Goal: Transaction & Acquisition: Purchase product/service

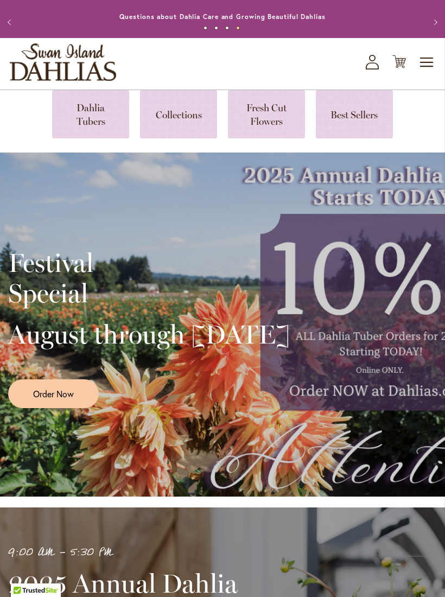
scroll to position [14, 0]
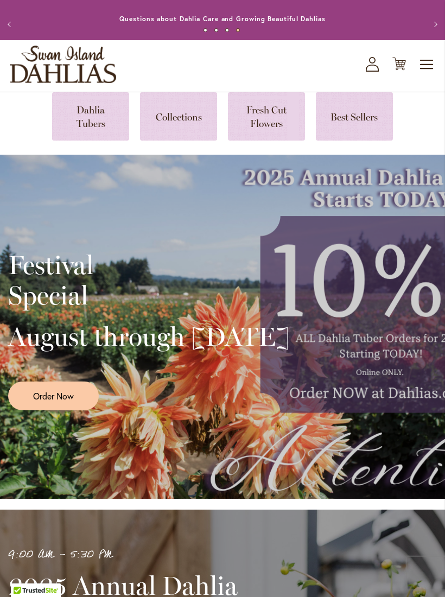
click at [375, 72] on icon "My Account" at bounding box center [372, 64] width 13 height 15
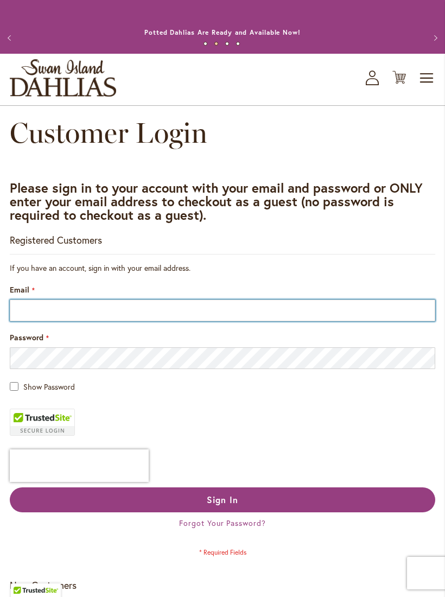
type input "**********"
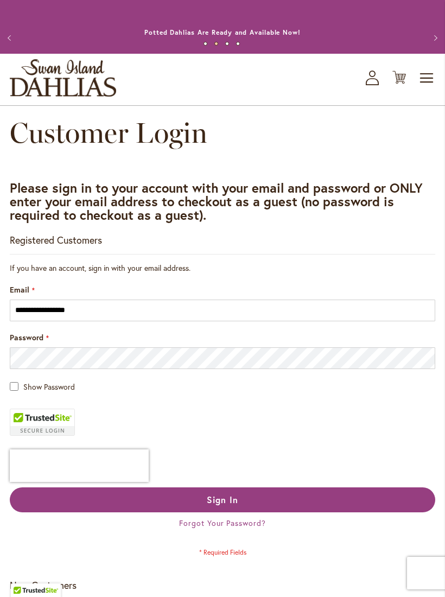
click at [283, 512] on button "Sign In" at bounding box center [222, 499] width 425 height 25
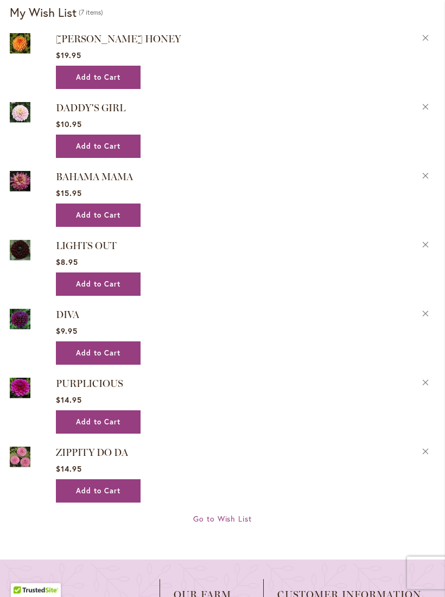
scroll to position [1338, 0]
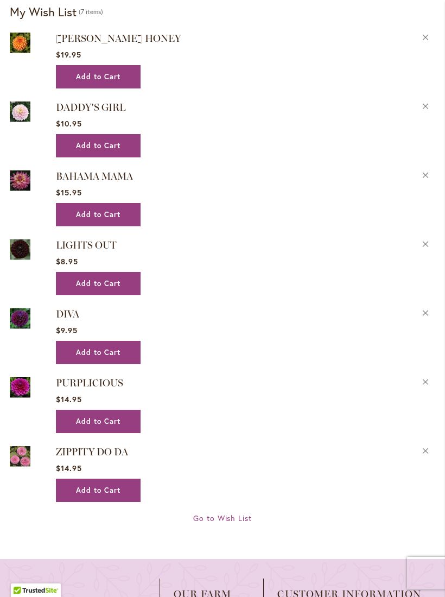
click at [126, 502] on button "Add to Cart" at bounding box center [98, 489] width 85 height 23
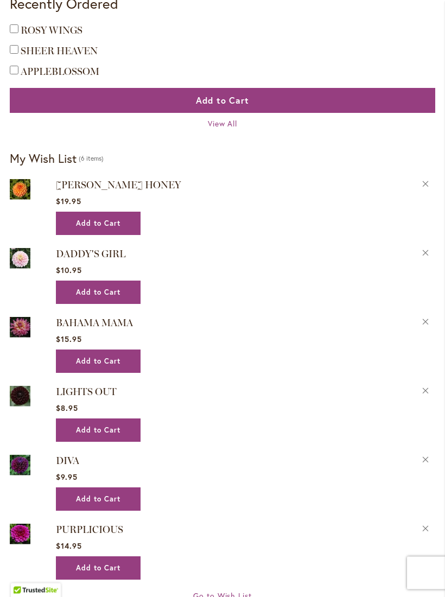
scroll to position [1220, 0]
click at [105, 503] on span "Add to Cart" at bounding box center [98, 498] width 44 height 9
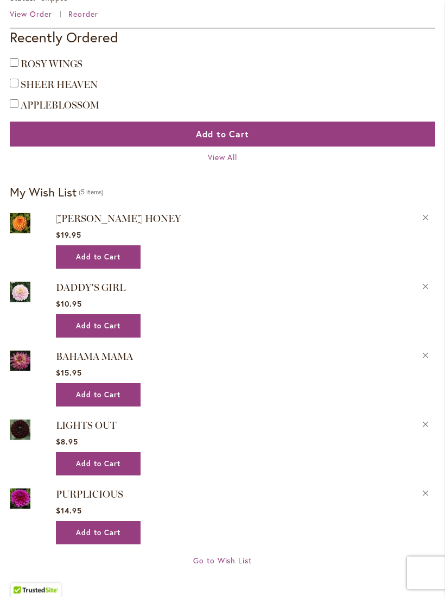
scroll to position [1219, 0]
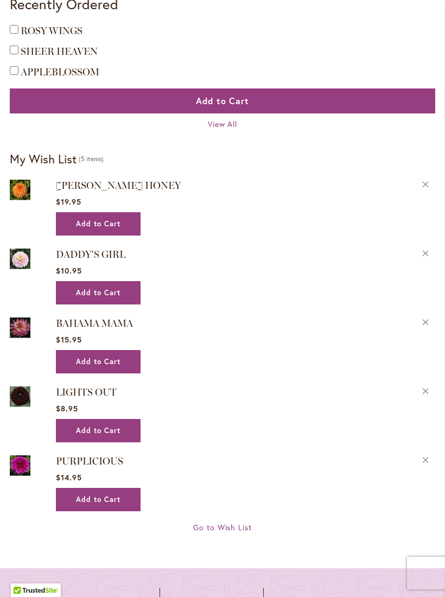
click at [119, 366] on span "Add to Cart" at bounding box center [98, 361] width 44 height 9
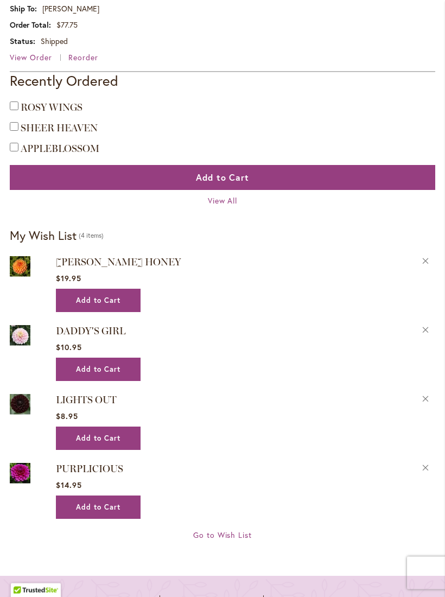
scroll to position [1144, 0]
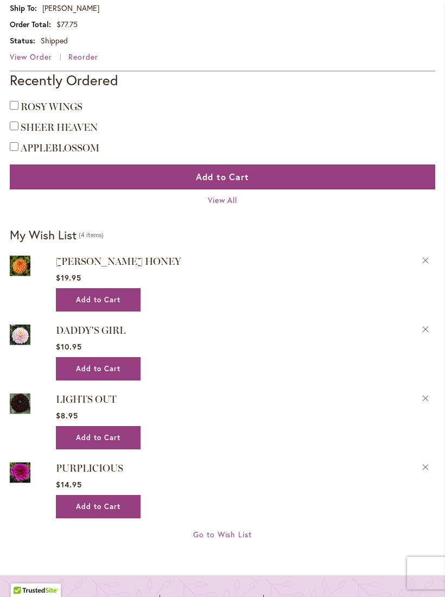
click at [102, 336] on span "DADDY'S GIRL" at bounding box center [90, 330] width 69 height 12
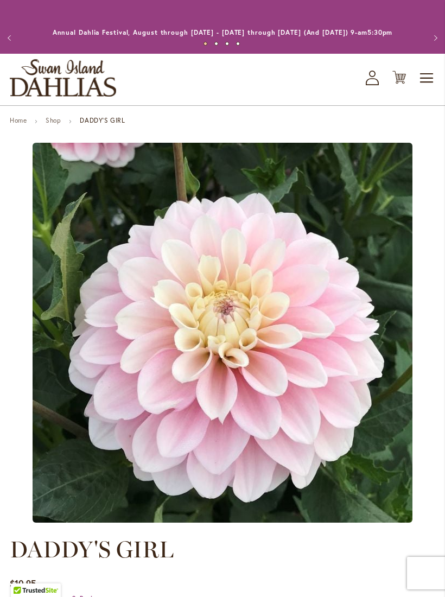
type input "****"
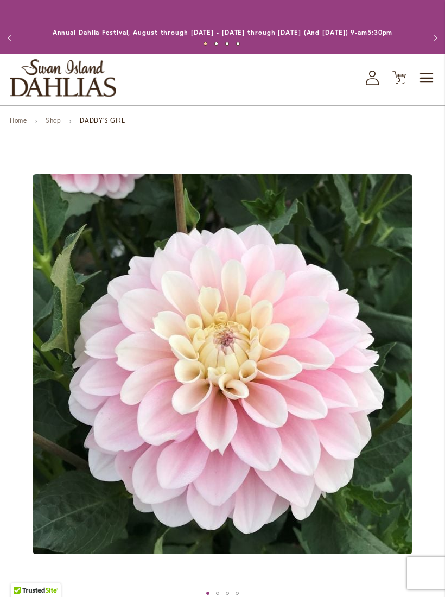
click at [54, 124] on link "Shop" at bounding box center [53, 120] width 15 height 8
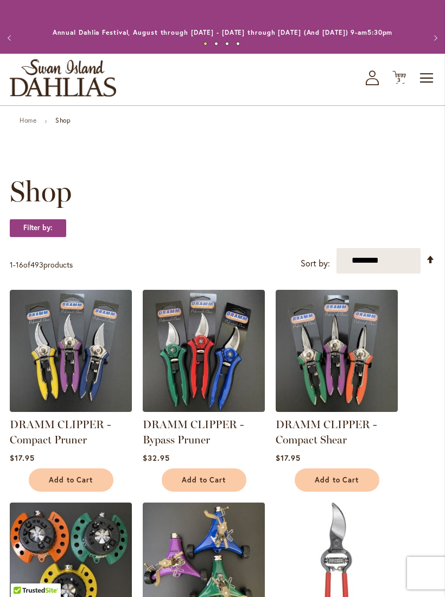
click at [21, 124] on link "Home" at bounding box center [28, 120] width 17 height 8
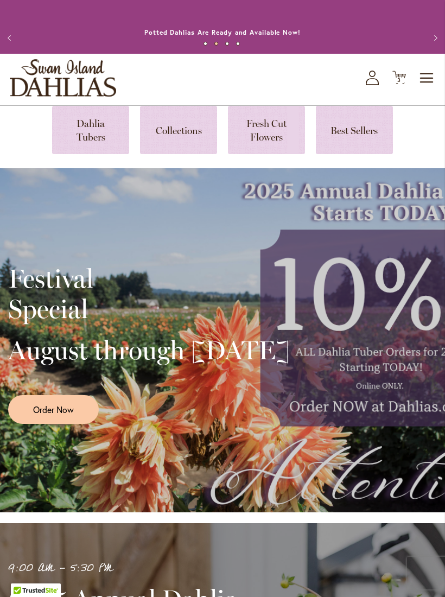
click at [106, 140] on link at bounding box center [90, 130] width 77 height 48
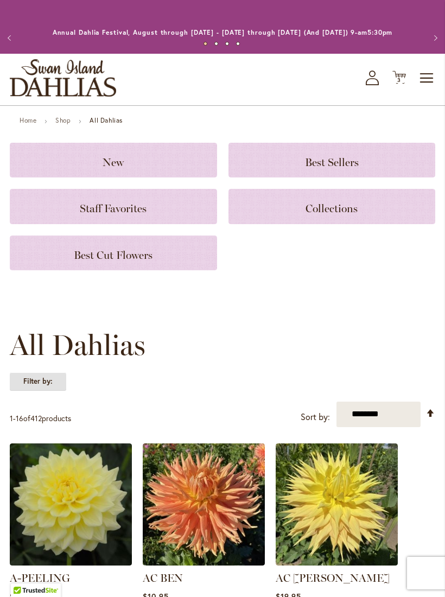
click at [61, 391] on strong "Filter by:" at bounding box center [38, 381] width 56 height 18
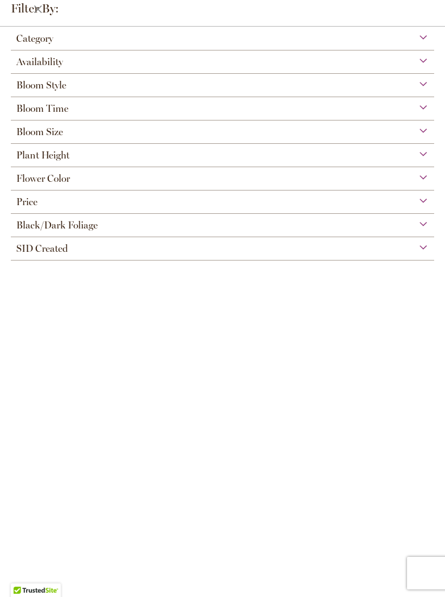
click at [20, 90] on span "Bloom Style" at bounding box center [41, 85] width 50 height 12
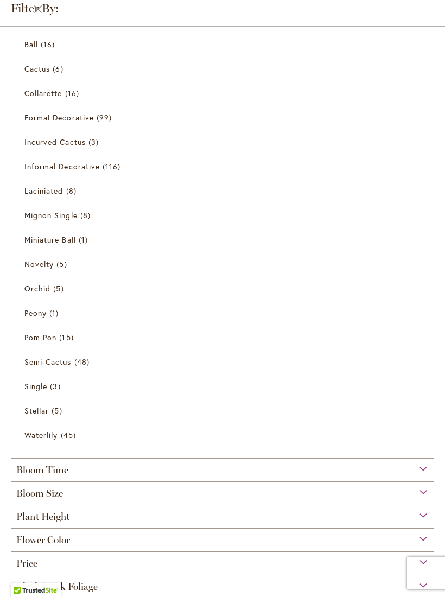
scroll to position [97, 0]
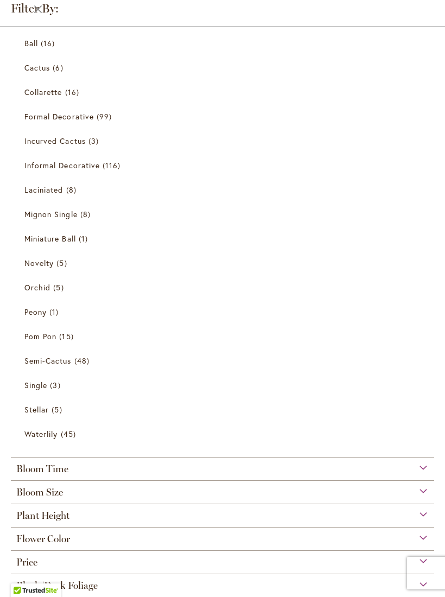
click at [29, 48] on span "Ball" at bounding box center [31, 43] width 14 height 10
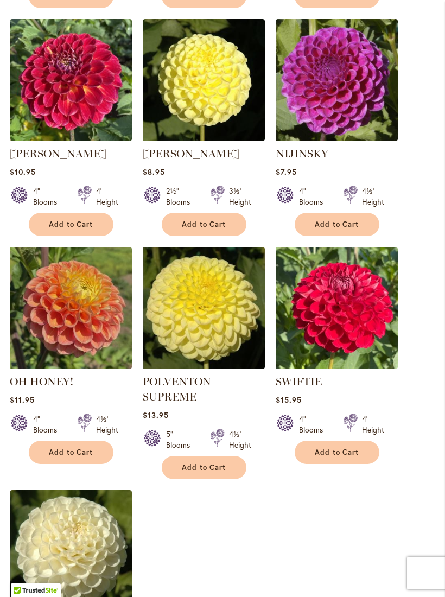
scroll to position [1058, 0]
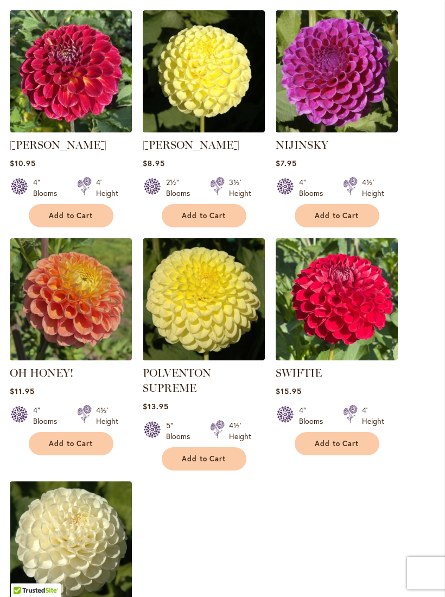
click at [60, 288] on img at bounding box center [71, 299] width 122 height 122
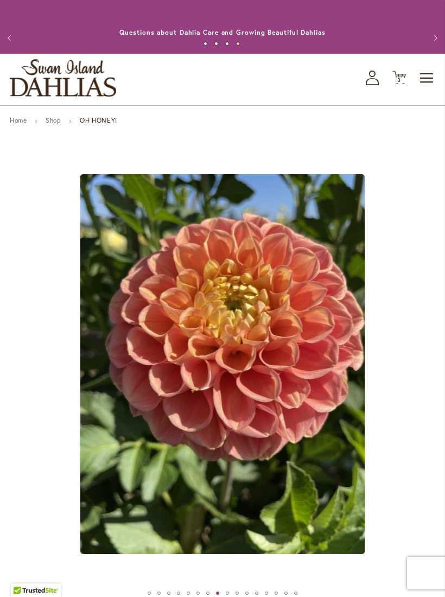
click at [374, 85] on icon at bounding box center [372, 81] width 13 height 7
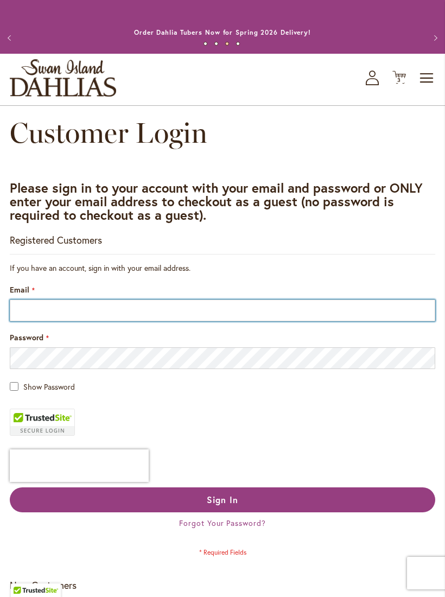
type input "**********"
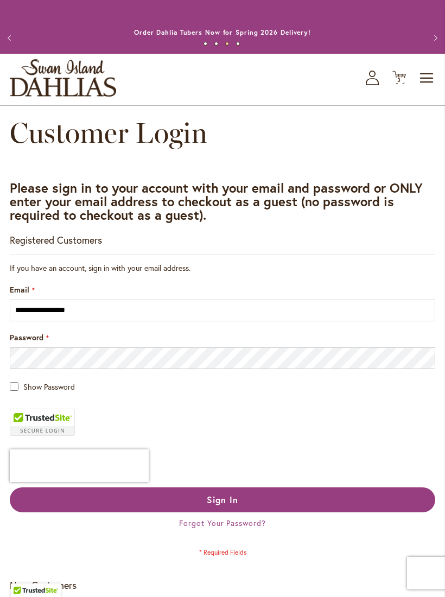
click at [296, 511] on button "Sign In" at bounding box center [222, 499] width 425 height 25
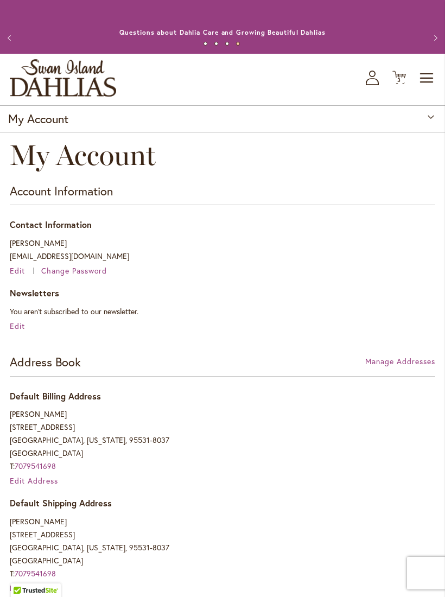
click at [427, 89] on span "Toggle Nav" at bounding box center [427, 78] width 16 height 22
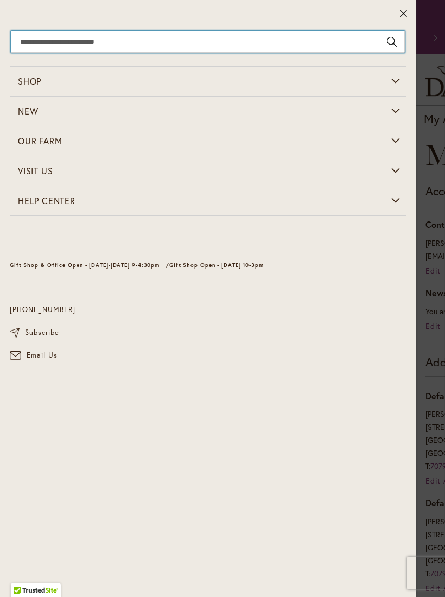
click at [286, 46] on input "Search" at bounding box center [208, 42] width 394 height 22
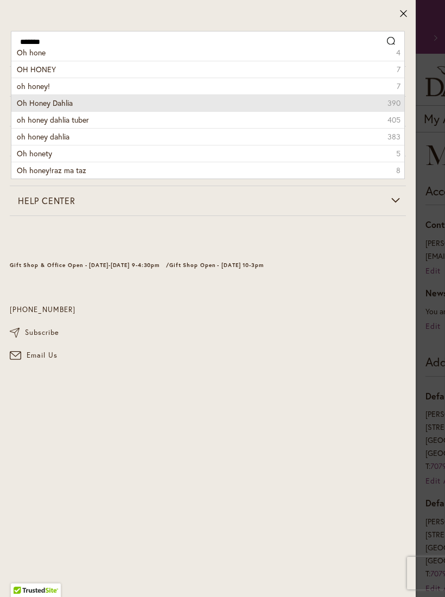
click at [98, 104] on li "Oh Honey Dahlia 390" at bounding box center [207, 102] width 393 height 17
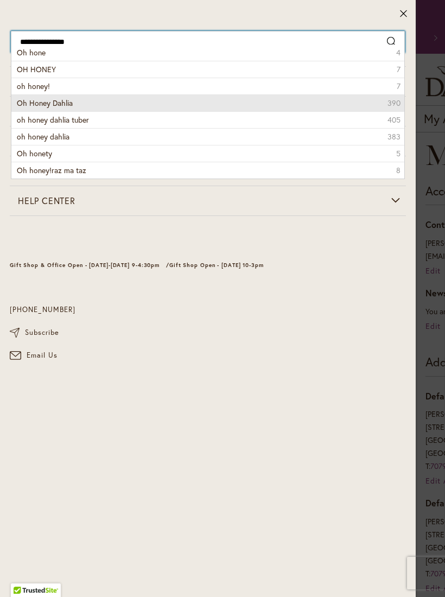
type input "**********"
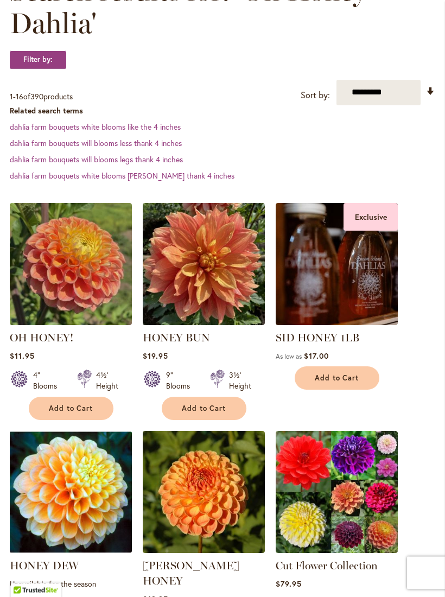
scroll to position [222, 0]
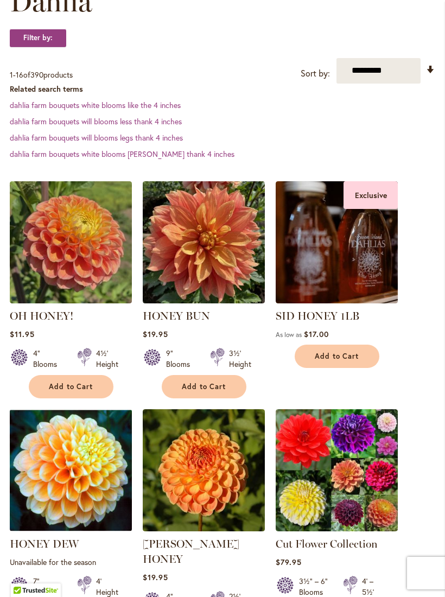
click at [232, 500] on img at bounding box center [204, 470] width 122 height 122
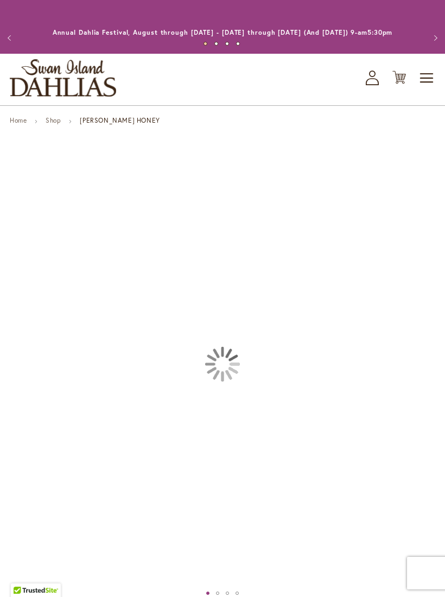
type input "****"
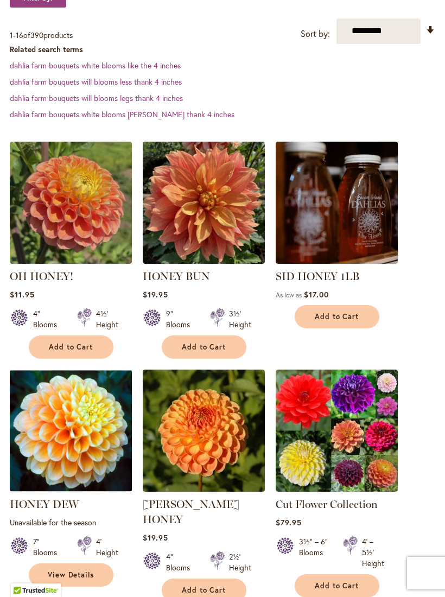
scroll to position [241, 0]
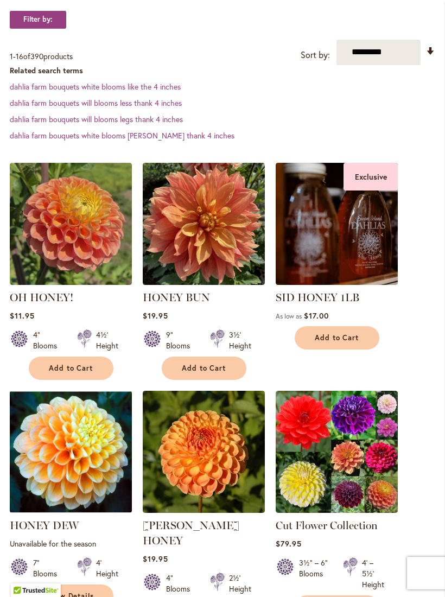
click at [103, 257] on img at bounding box center [71, 224] width 122 height 122
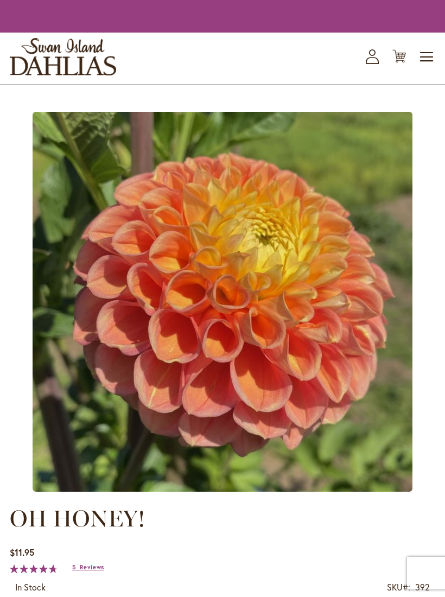
type input "****"
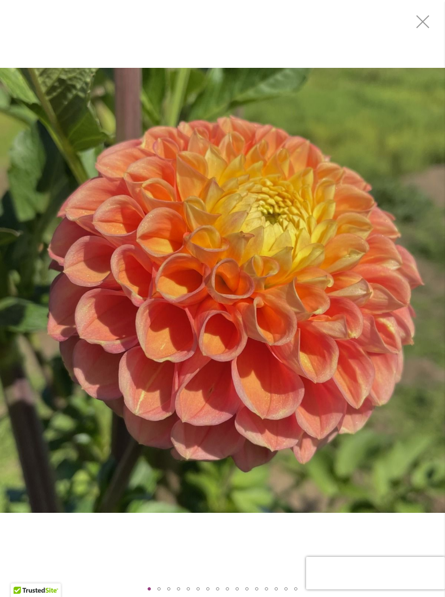
click at [437, 590] on div at bounding box center [222, 588] width 445 height 16
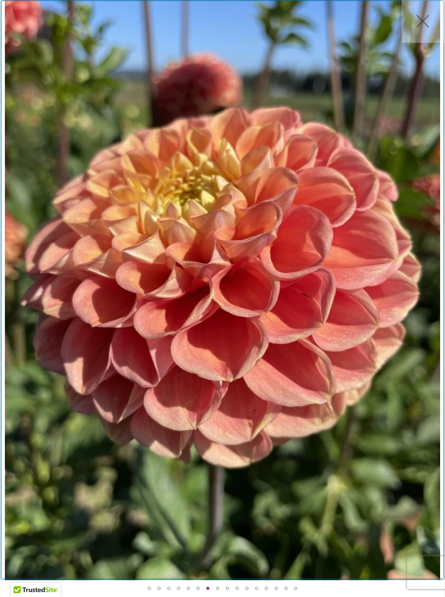
scroll to position [154, 0]
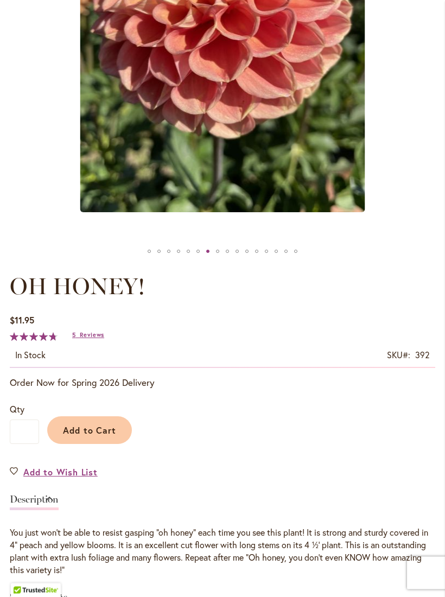
scroll to position [346, 0]
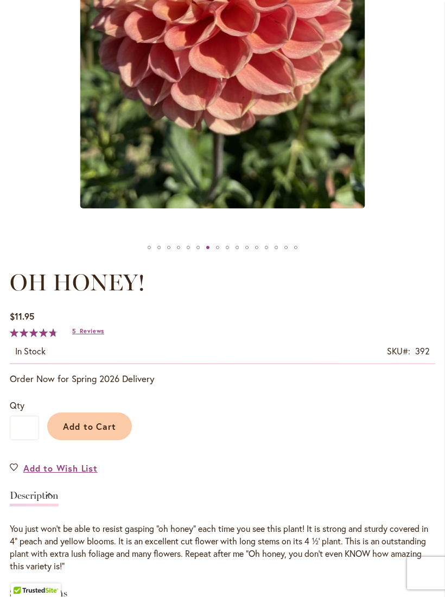
click at [105, 432] on span "Add to Cart" at bounding box center [90, 425] width 54 height 11
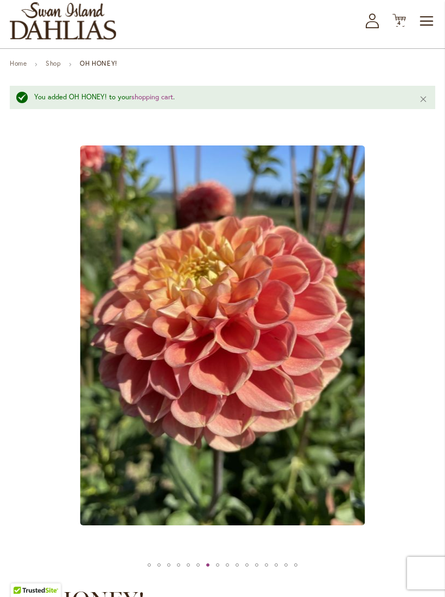
scroll to position [0, 0]
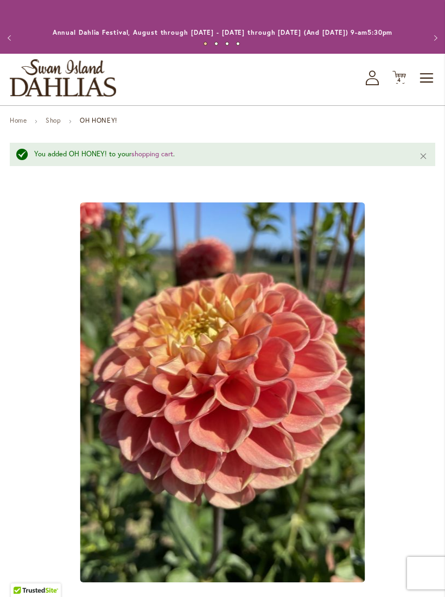
click at [405, 84] on icon "Cart .cls-1 { fill: #231f20; }" at bounding box center [399, 78] width 14 height 14
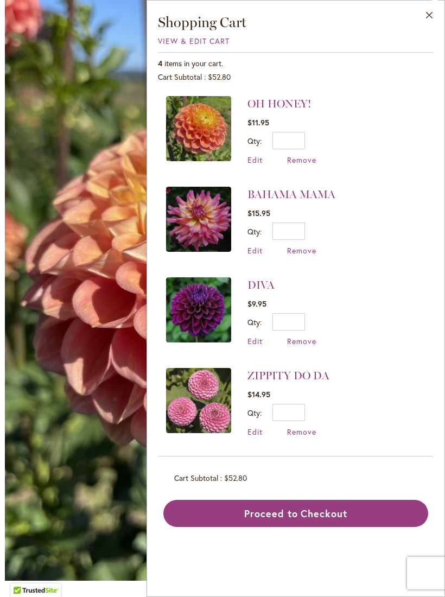
click at [424, 24] on button "Close" at bounding box center [429, 18] width 30 height 34
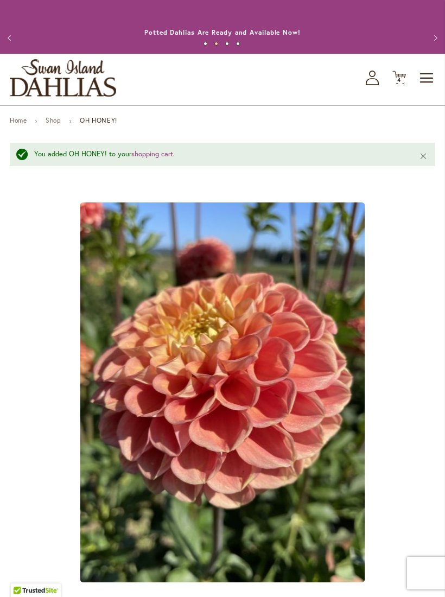
scroll to position [31, 0]
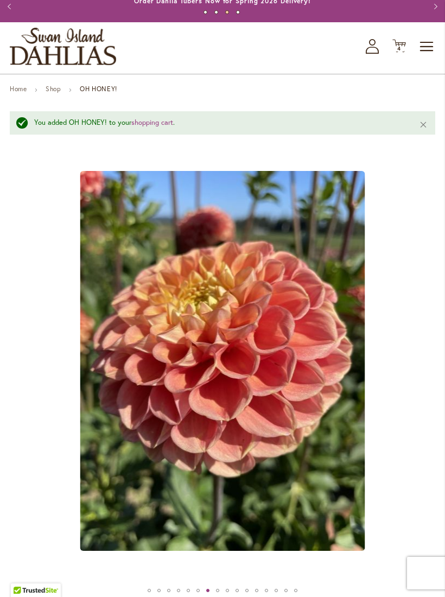
click at [405, 53] on icon "Cart .cls-1 { fill: #231f20; }" at bounding box center [399, 46] width 14 height 14
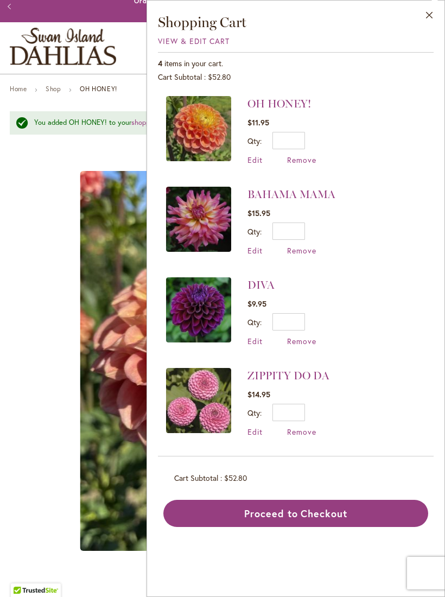
click at [360, 516] on button "Proceed to Checkout" at bounding box center [295, 513] width 265 height 27
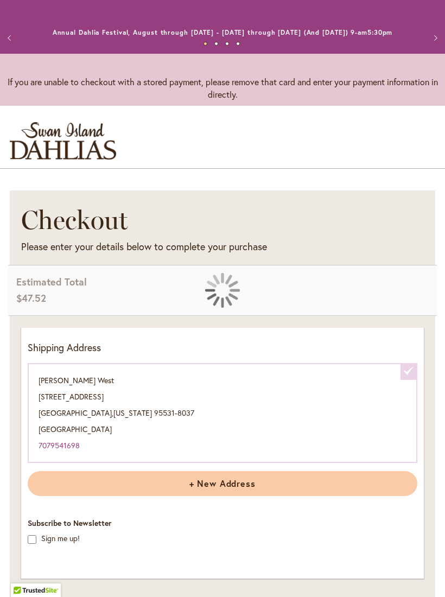
select select "**********"
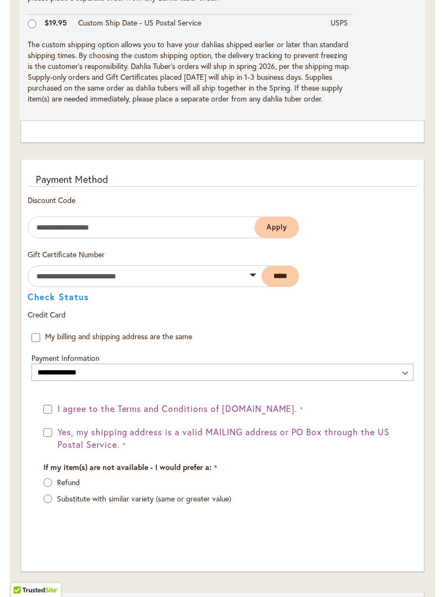
scroll to position [746, 0]
click at [46, 423] on div "I agree to the Terms and Conditions of [DOMAIN_NAME]. Yes, my shipping address …" at bounding box center [222, 426] width 358 height 48
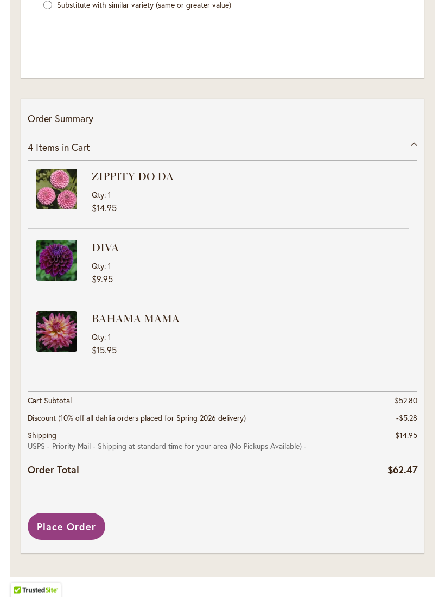
scroll to position [1238, 0]
click at [417, 146] on div "4 Items in Cart" at bounding box center [222, 148] width 389 height 27
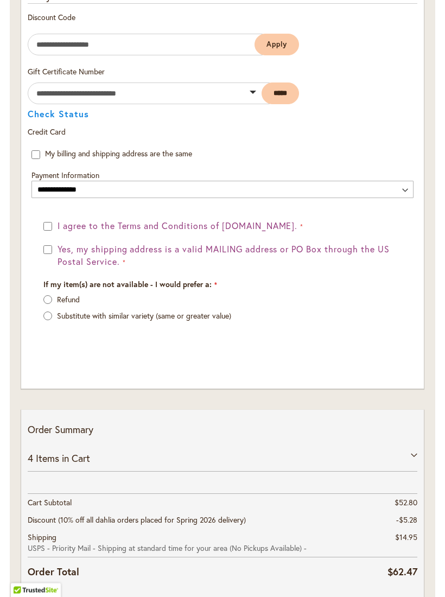
scroll to position [948, 0]
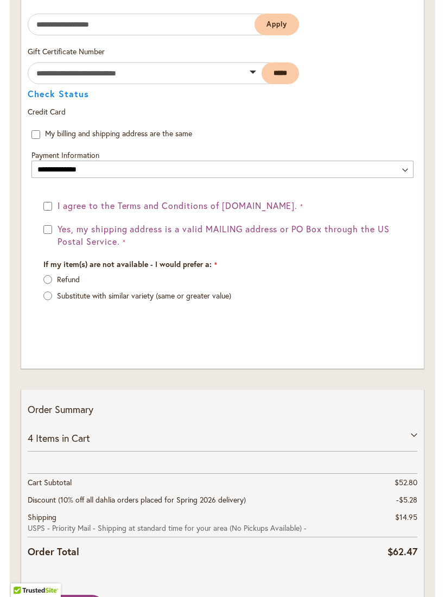
click at [416, 437] on div "4 Items in Cart" at bounding box center [222, 438] width 389 height 27
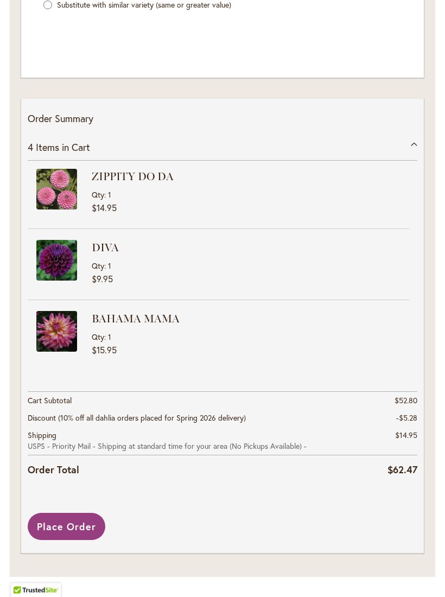
scroll to position [1238, 0]
click at [55, 533] on span "Place Order" at bounding box center [66, 526] width 59 height 13
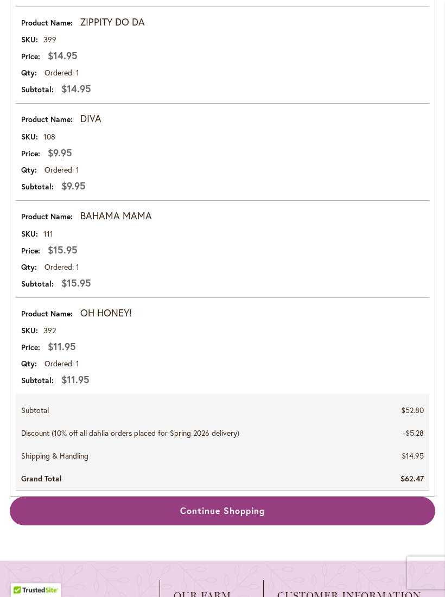
scroll to position [721, 0]
click at [375, 518] on link "Continue Shopping" at bounding box center [222, 510] width 425 height 29
